Goal: Task Accomplishment & Management: Use online tool/utility

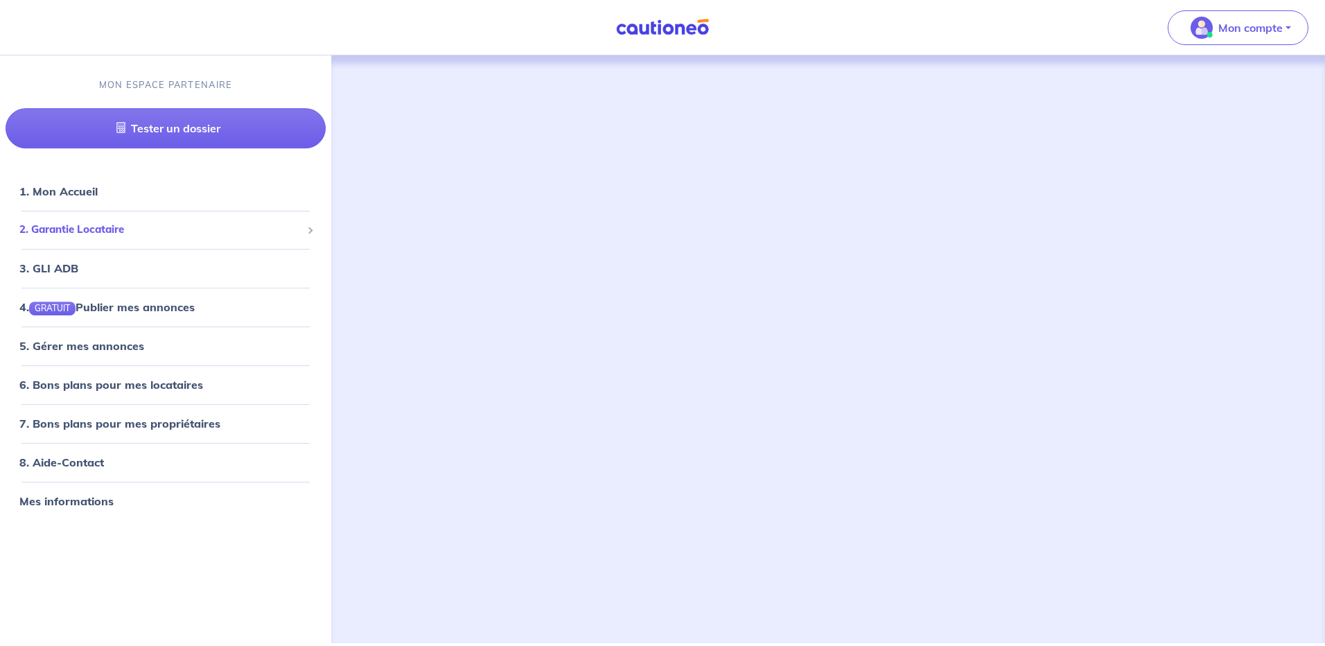
click at [69, 223] on span "2. Garantie Locataire" at bounding box center [160, 230] width 282 height 16
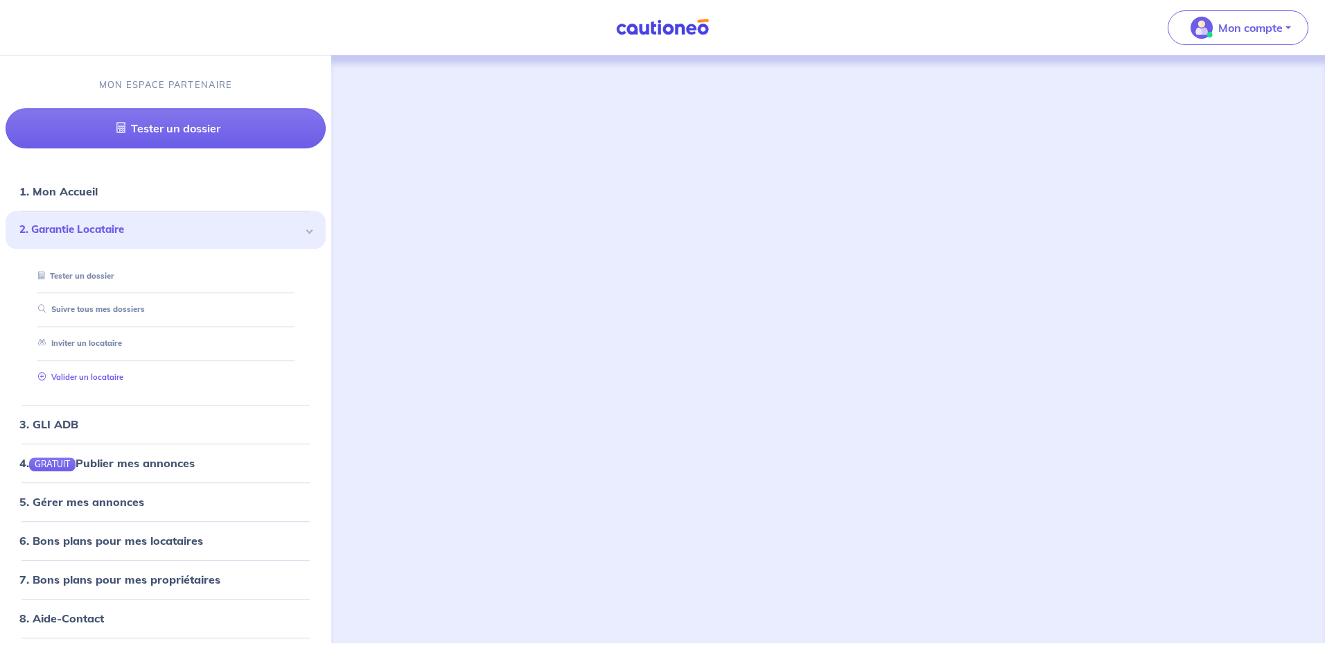
click at [89, 376] on link "Valider un locataire" at bounding box center [78, 377] width 91 height 10
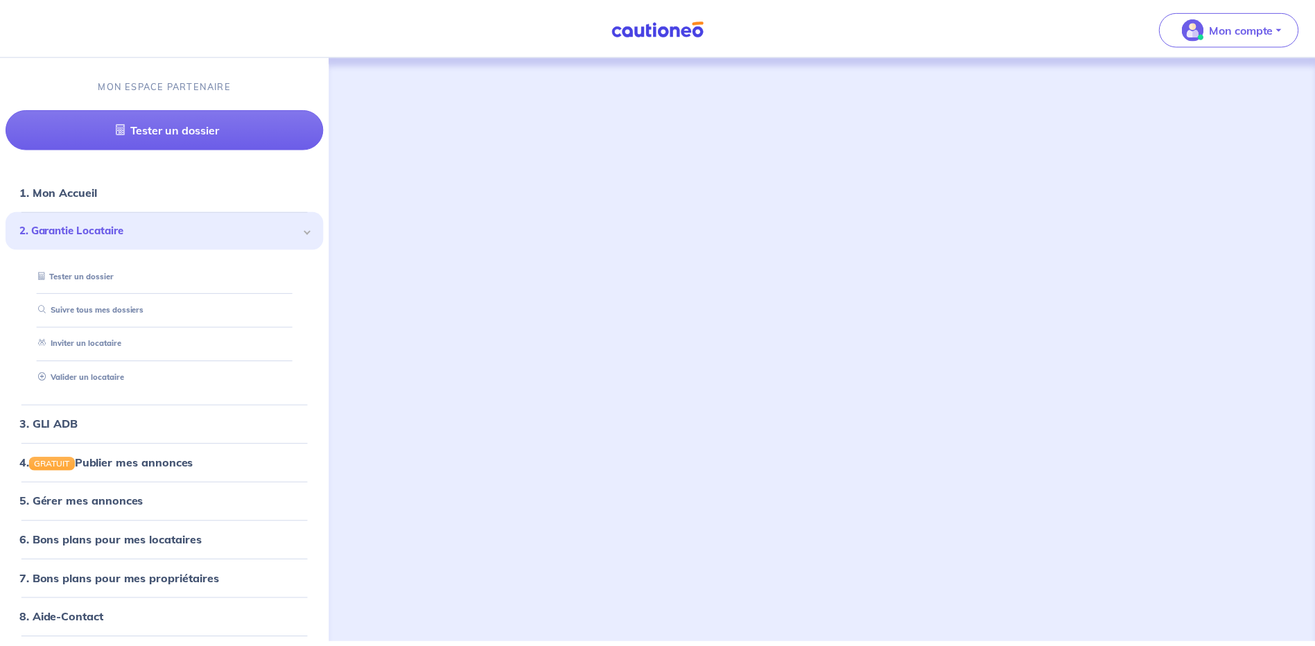
scroll to position [378, 0]
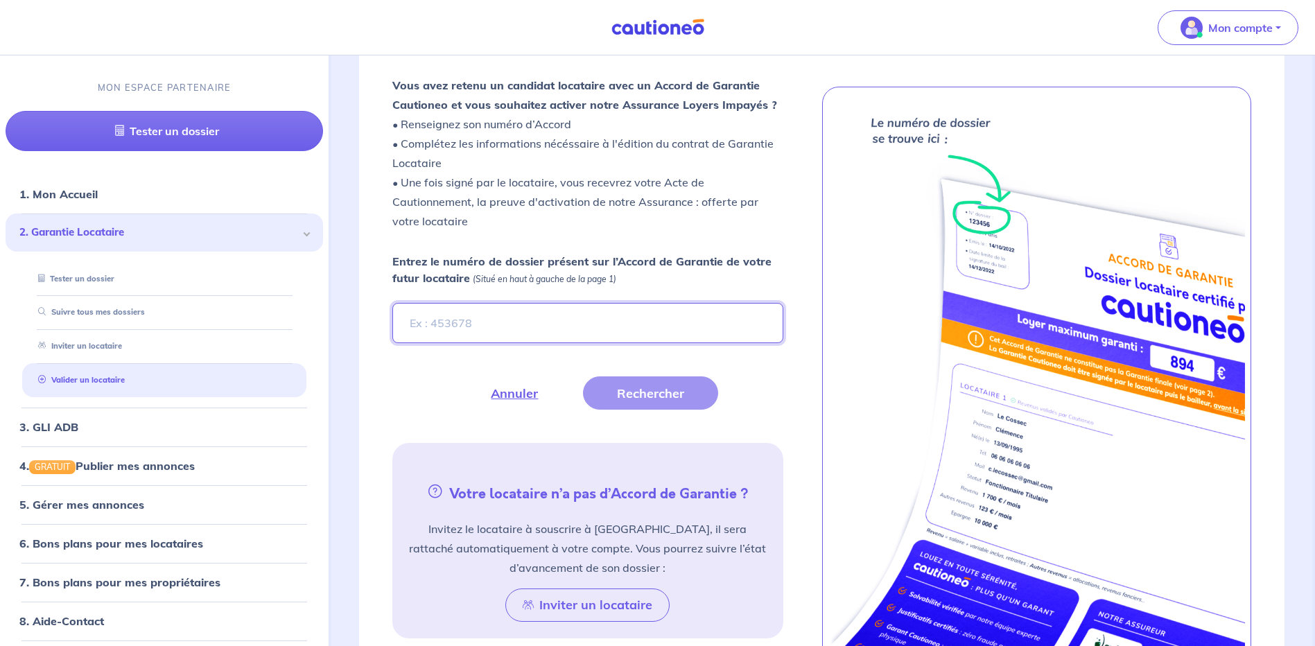
click at [433, 331] on input "Entrez le numéro de dossier présent sur l’Accord de Garantie de votre futur loc…" at bounding box center [587, 323] width 390 height 40
type input "Nq7lWR"
click at [641, 398] on button "Rechercher" at bounding box center [650, 392] width 135 height 33
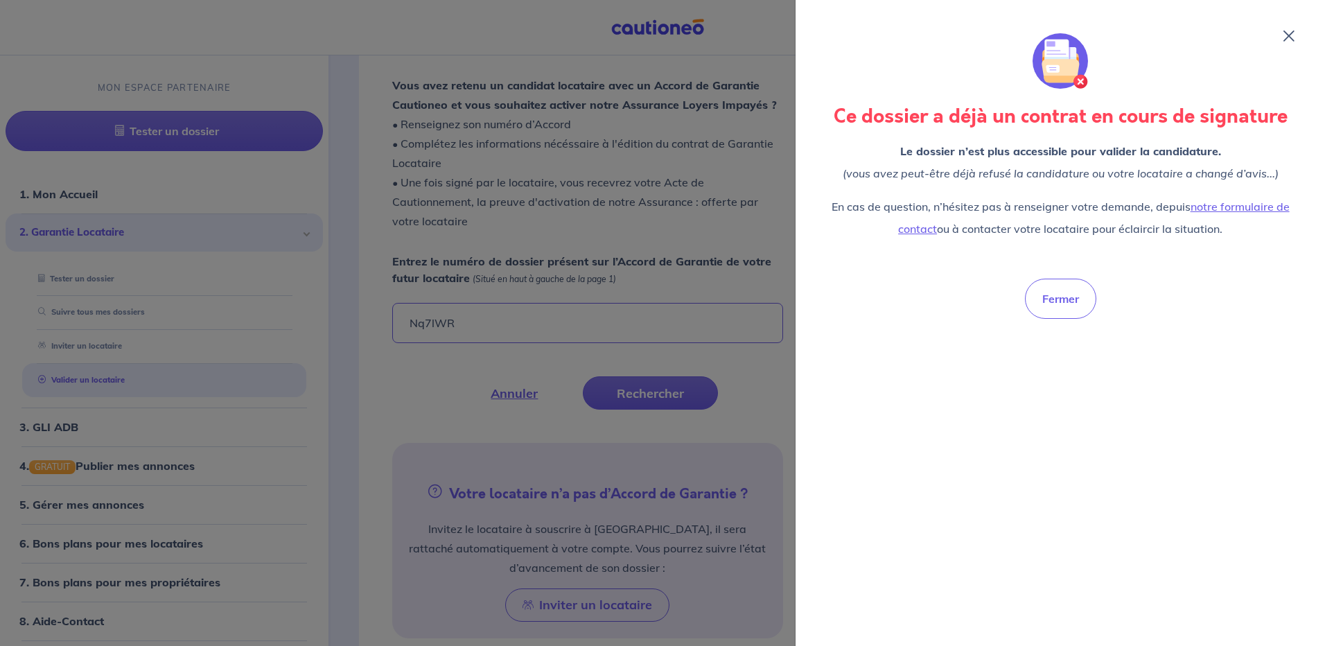
drag, startPoint x: 1290, startPoint y: 36, endPoint x: 1270, endPoint y: 37, distance: 19.5
click at [1288, 36] on icon at bounding box center [1288, 35] width 11 height 11
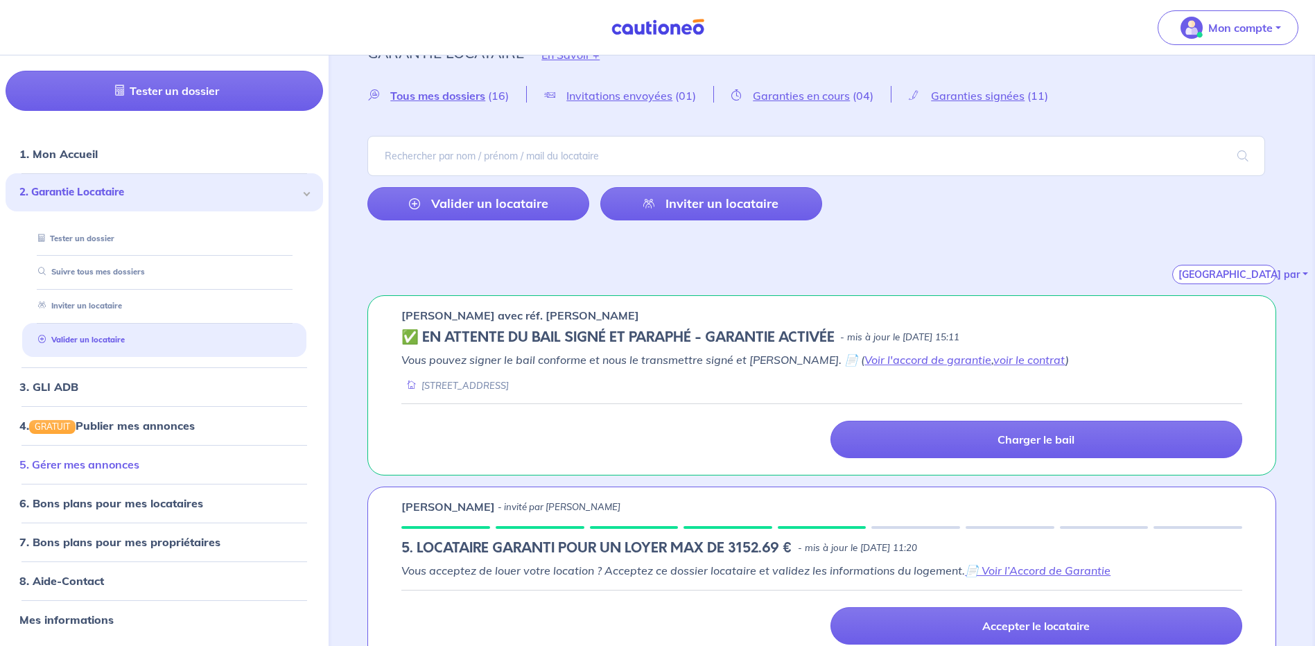
scroll to position [0, 0]
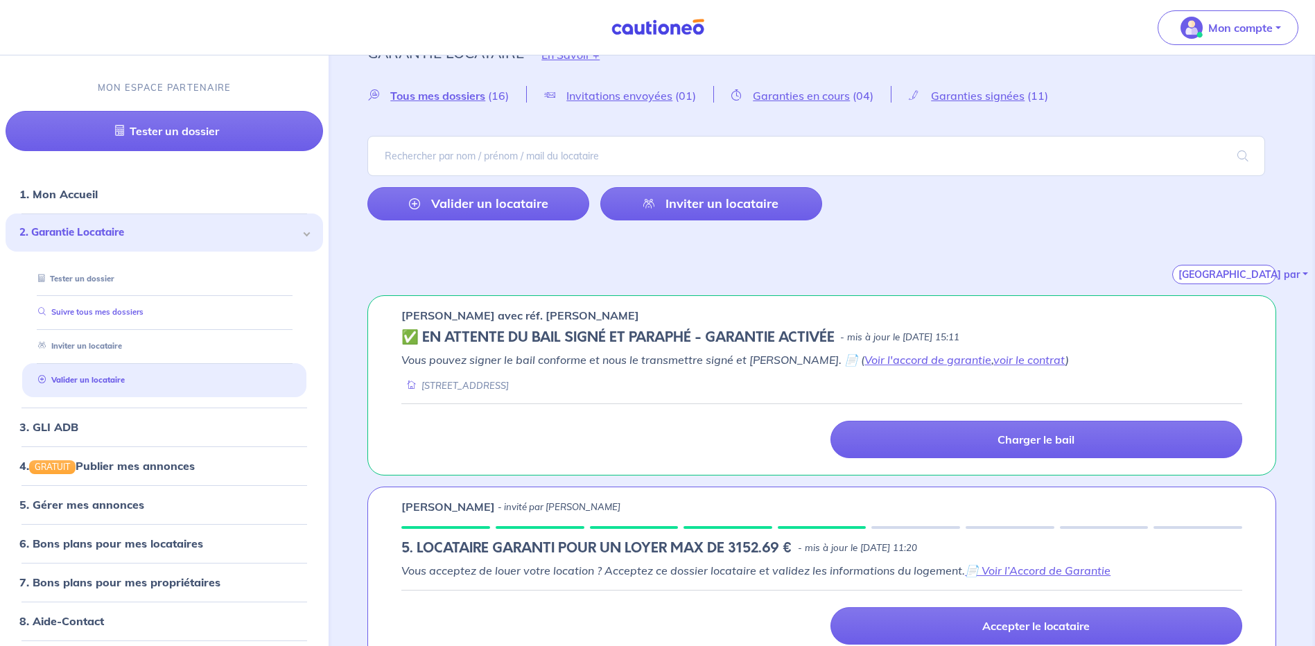
click at [107, 313] on link "Suivre tous mes dossiers" at bounding box center [88, 313] width 111 height 10
